Goal: Information Seeking & Learning: Learn about a topic

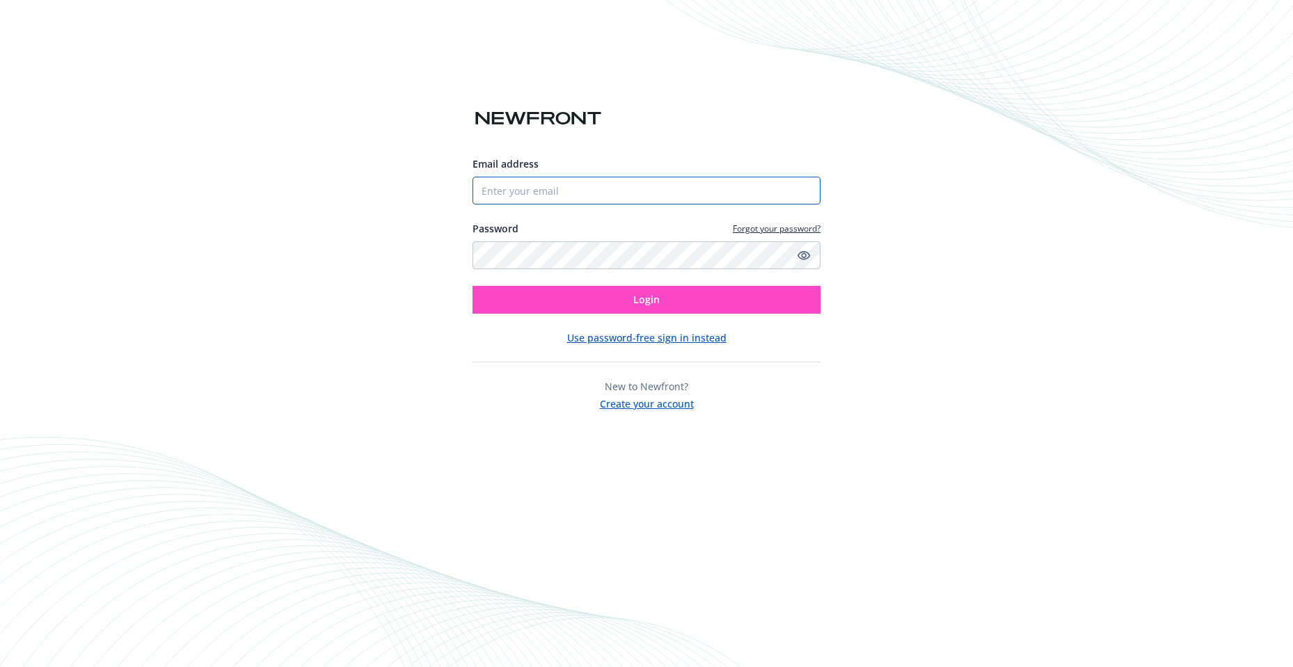
type input "[EMAIL_ADDRESS][PERSON_NAME][DOMAIN_NAME]"
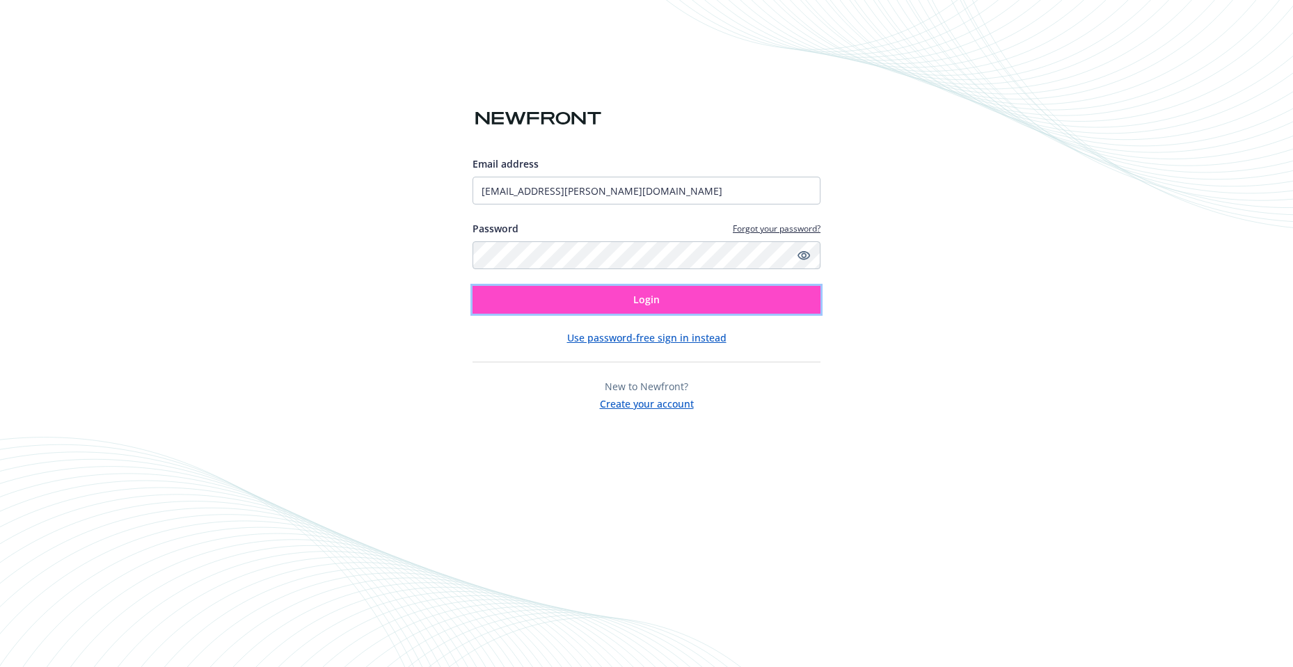
click at [517, 289] on button "Login" at bounding box center [646, 300] width 348 height 28
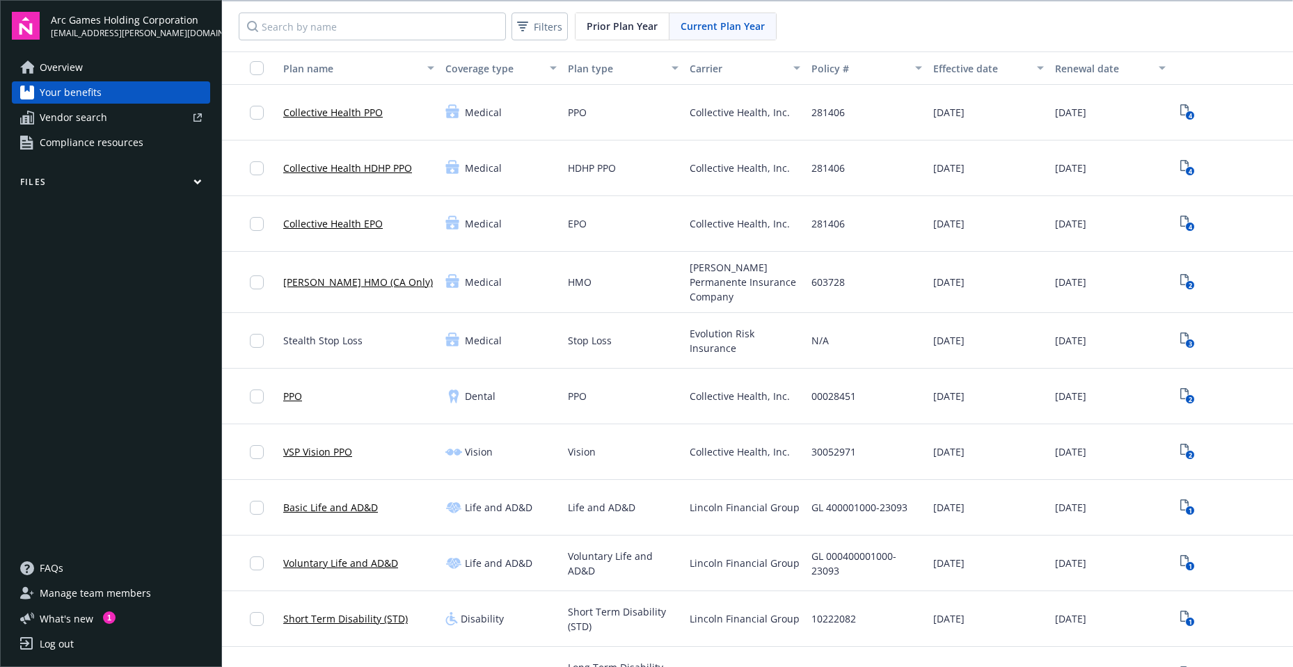
click at [694, 22] on span "Current Plan Year" at bounding box center [722, 26] width 84 height 15
